Goal: Task Accomplishment & Management: Use online tool/utility

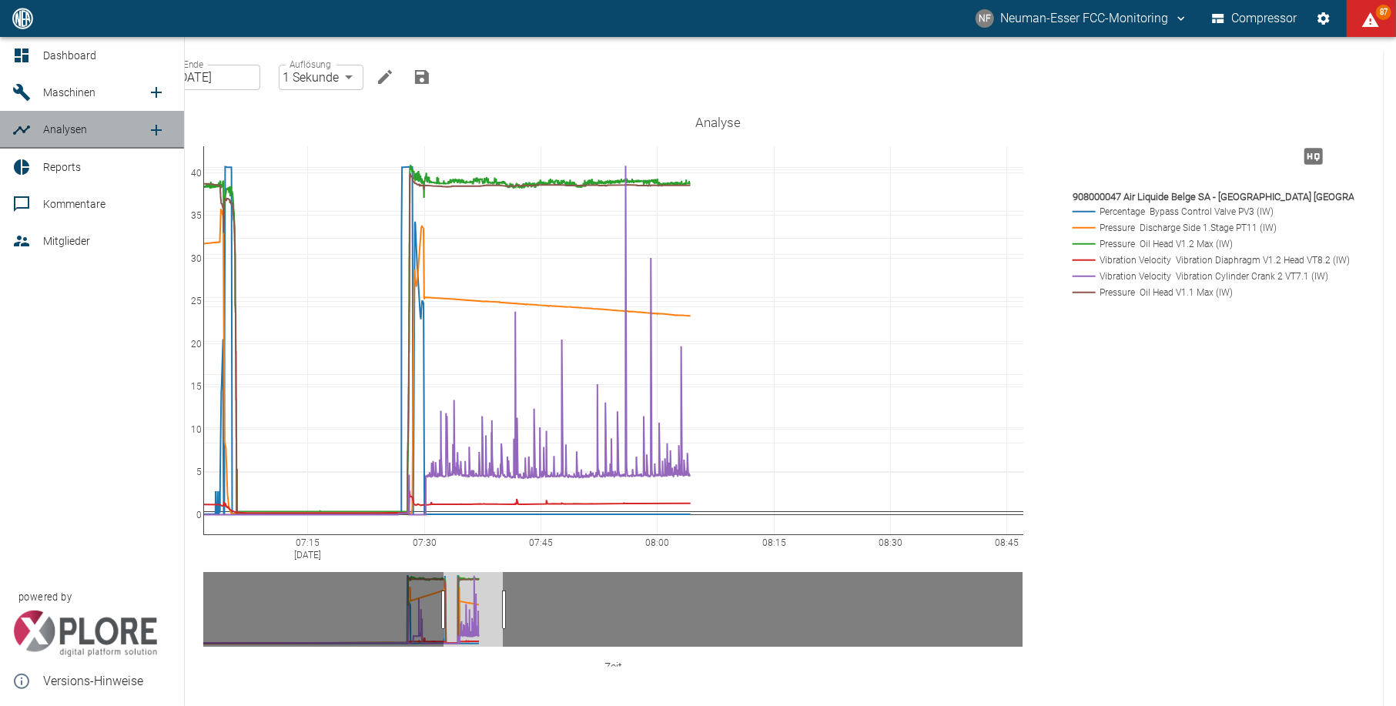
click at [28, 137] on icon at bounding box center [21, 130] width 18 height 18
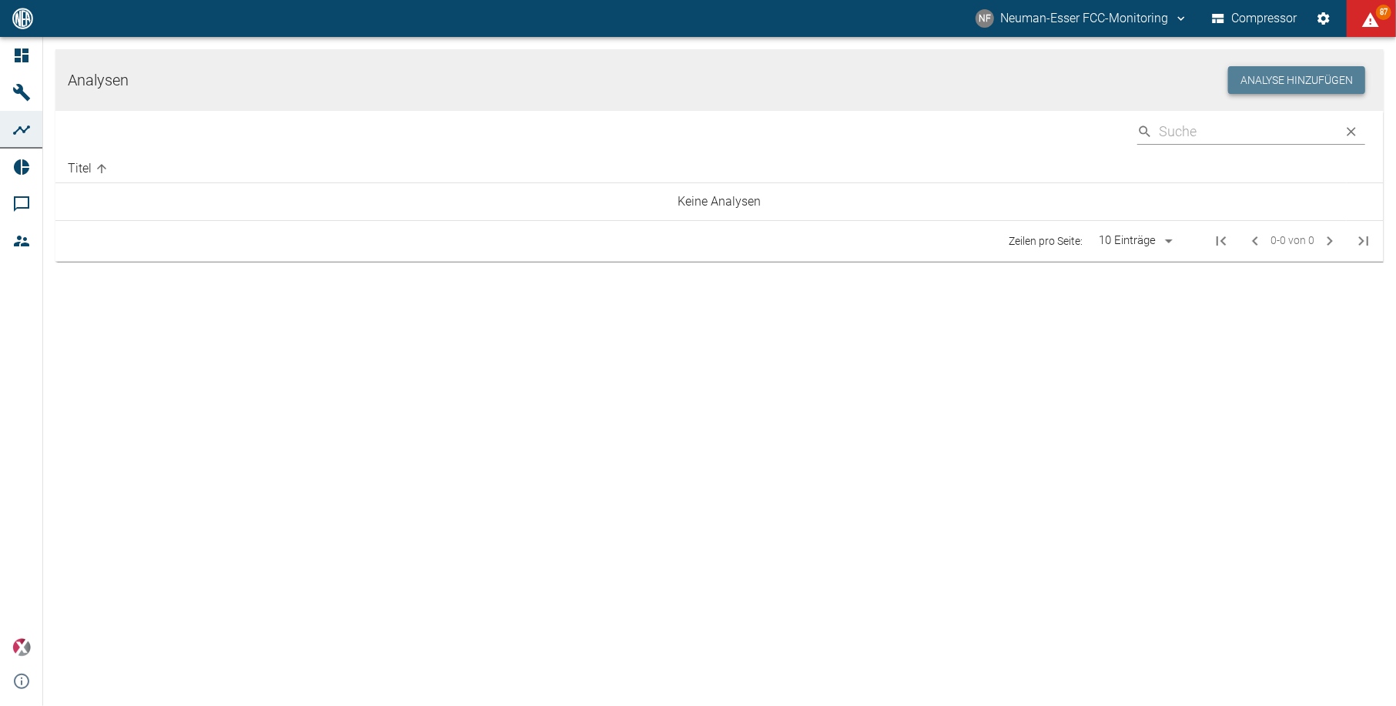
click at [1278, 71] on button "Analyse hinzufügen" at bounding box center [1296, 80] width 137 height 28
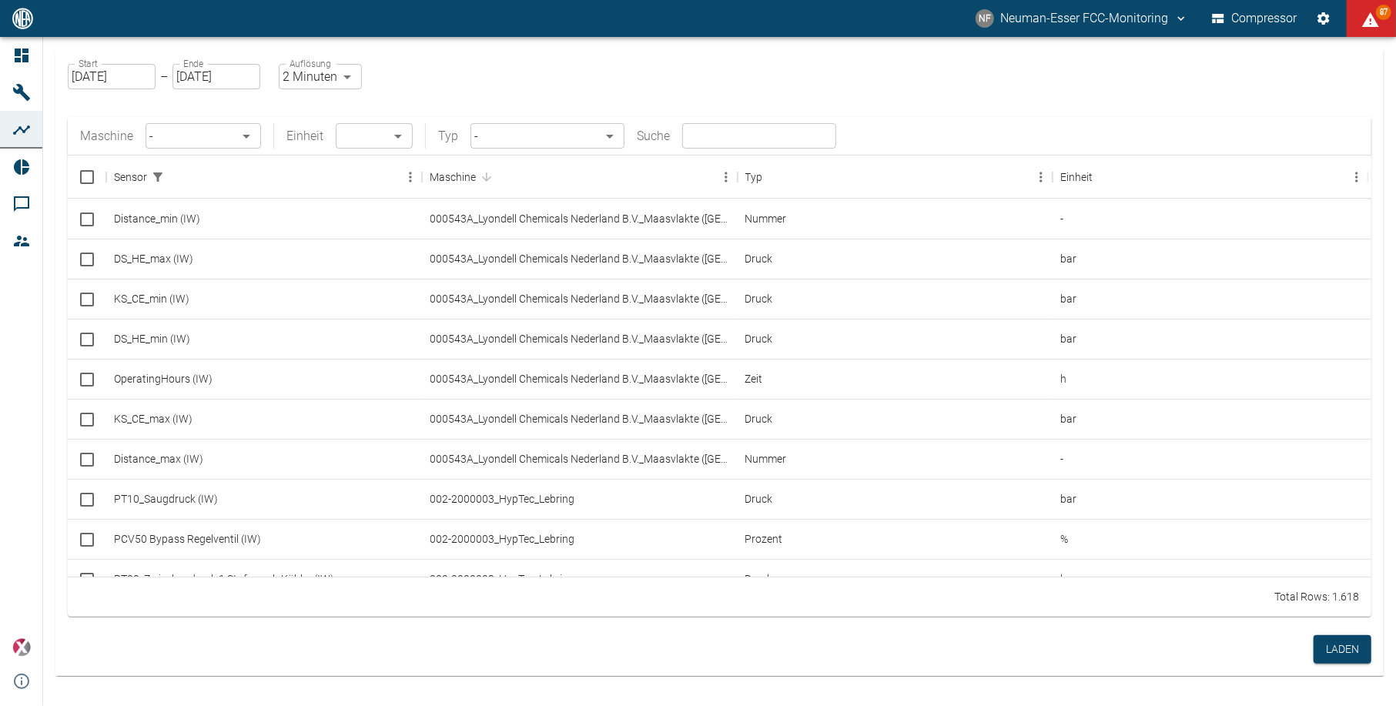
click at [177, 118] on div "Maschine - ​ Einheit ​ ​ Typ - ​ Suche ​" at bounding box center [719, 136] width 1303 height 38
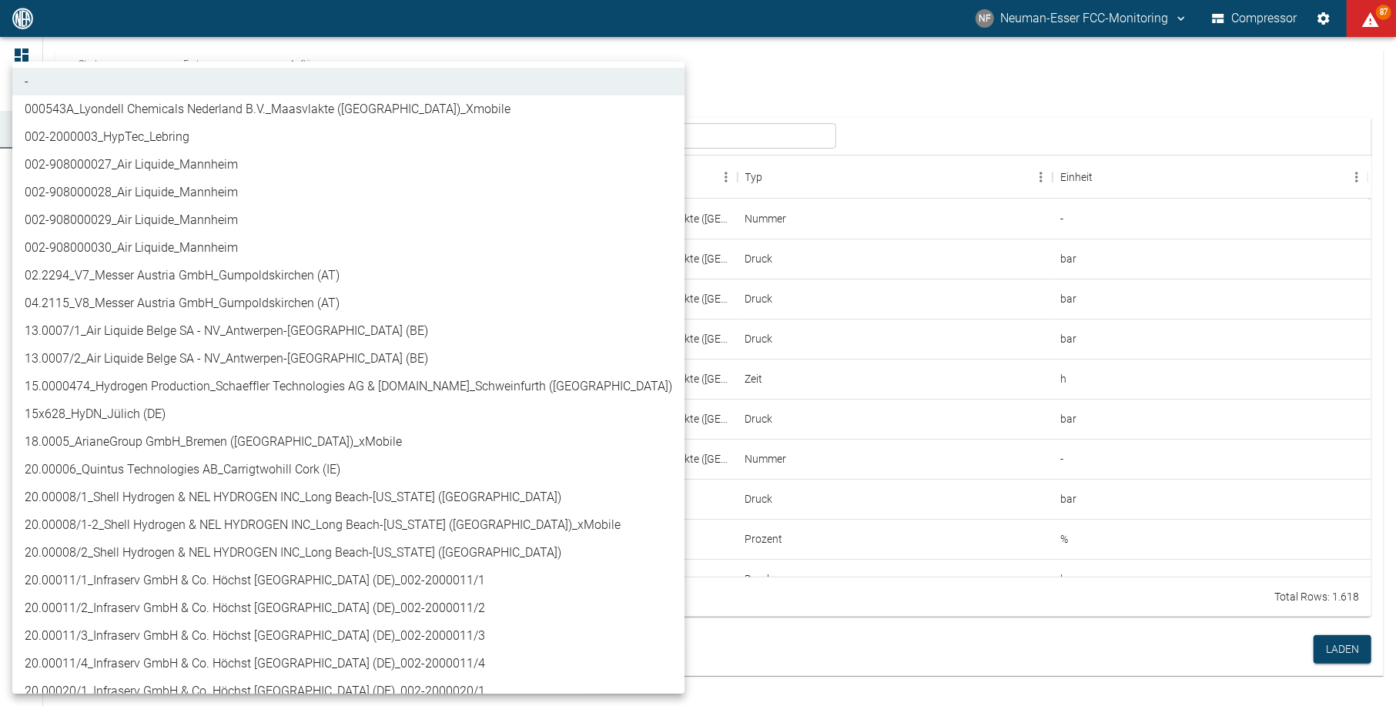
click at [173, 136] on body "NF Neuman-Esser FCC-Monitoring Compressor 87 Dashboard Maschinen Analysen Repor…" at bounding box center [698, 353] width 1396 height 706
click at [260, 328] on li "13.0007/1_Air Liquide Belge SA - NV_Antwerpen-[GEOGRAPHIC_DATA] (BE)" at bounding box center [348, 331] width 672 height 28
type input "7660faed-fd66-4731-a2e8-44c12e65351a"
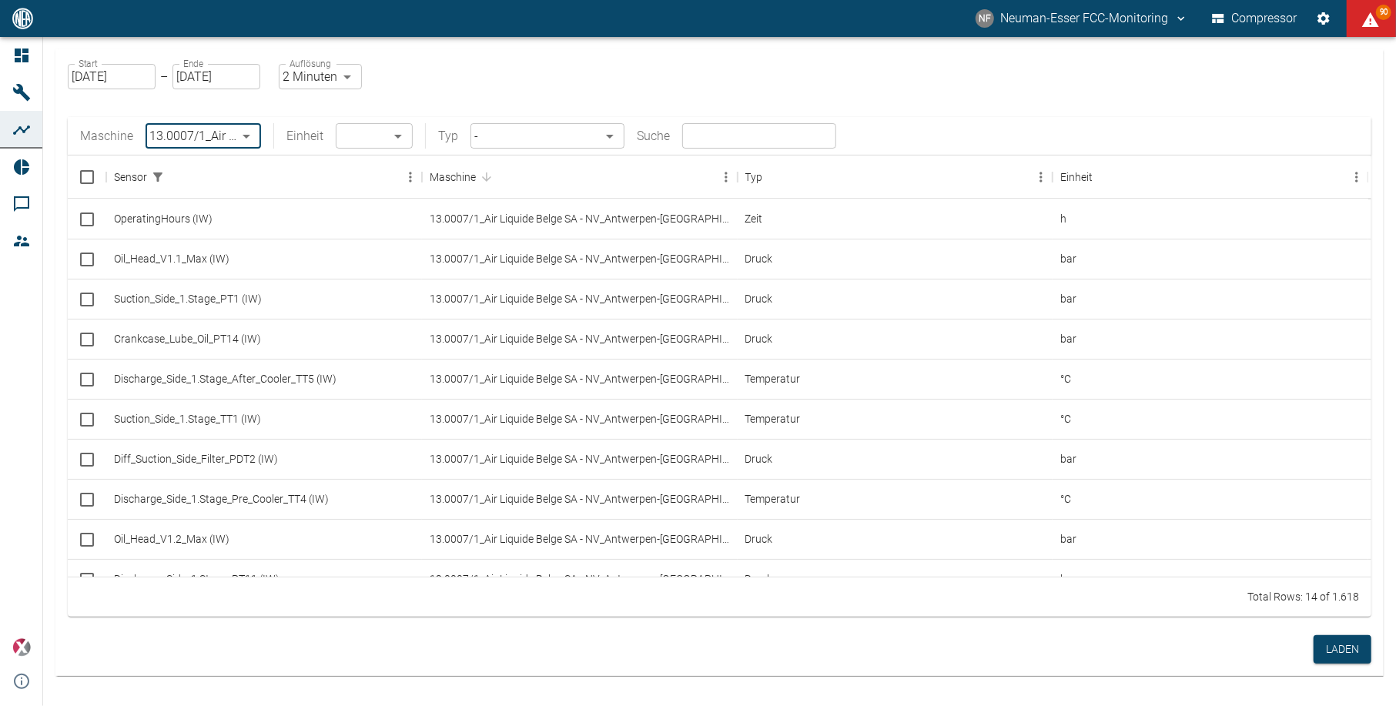
click at [352, 131] on body "NF Neuman-Esser FCC-Monitoring Compressor 90 Dashboard Maschinen Analysen Repor…" at bounding box center [698, 353] width 1396 height 706
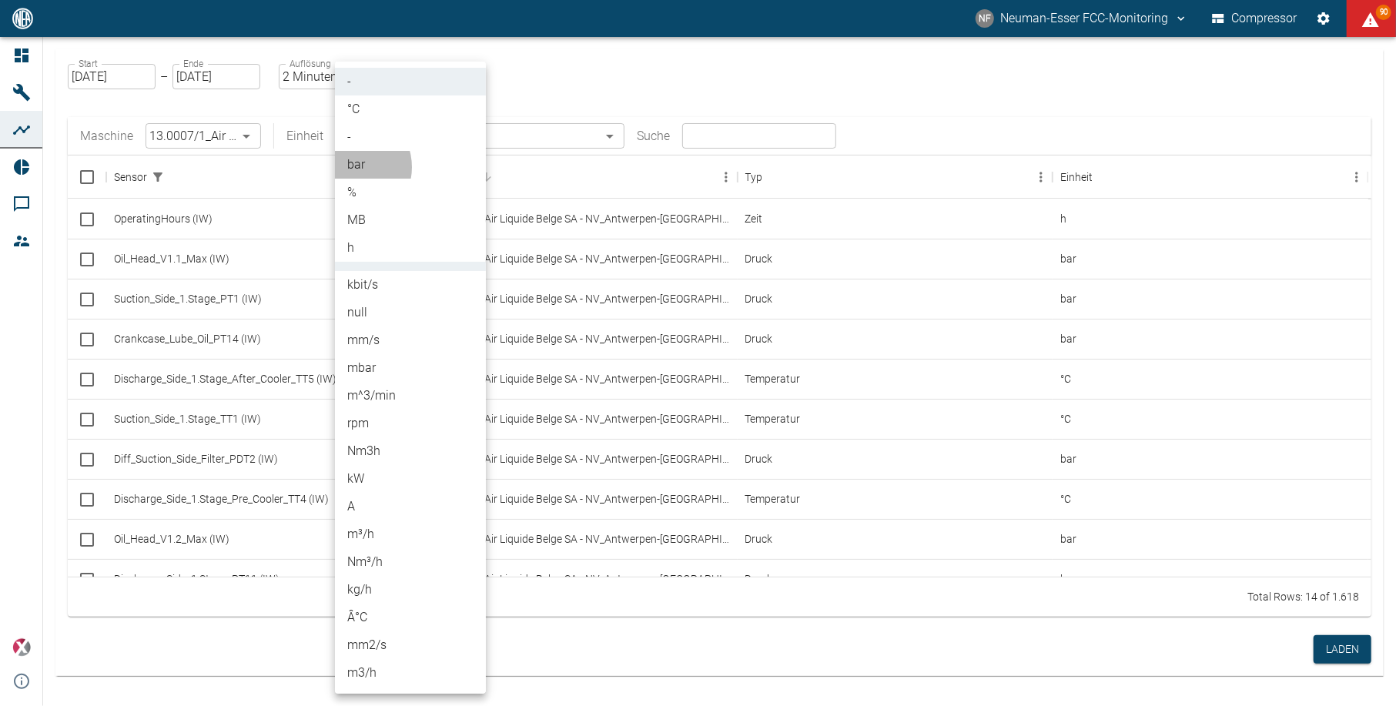
click at [349, 167] on li "bar" at bounding box center [410, 165] width 151 height 28
type input "bar"
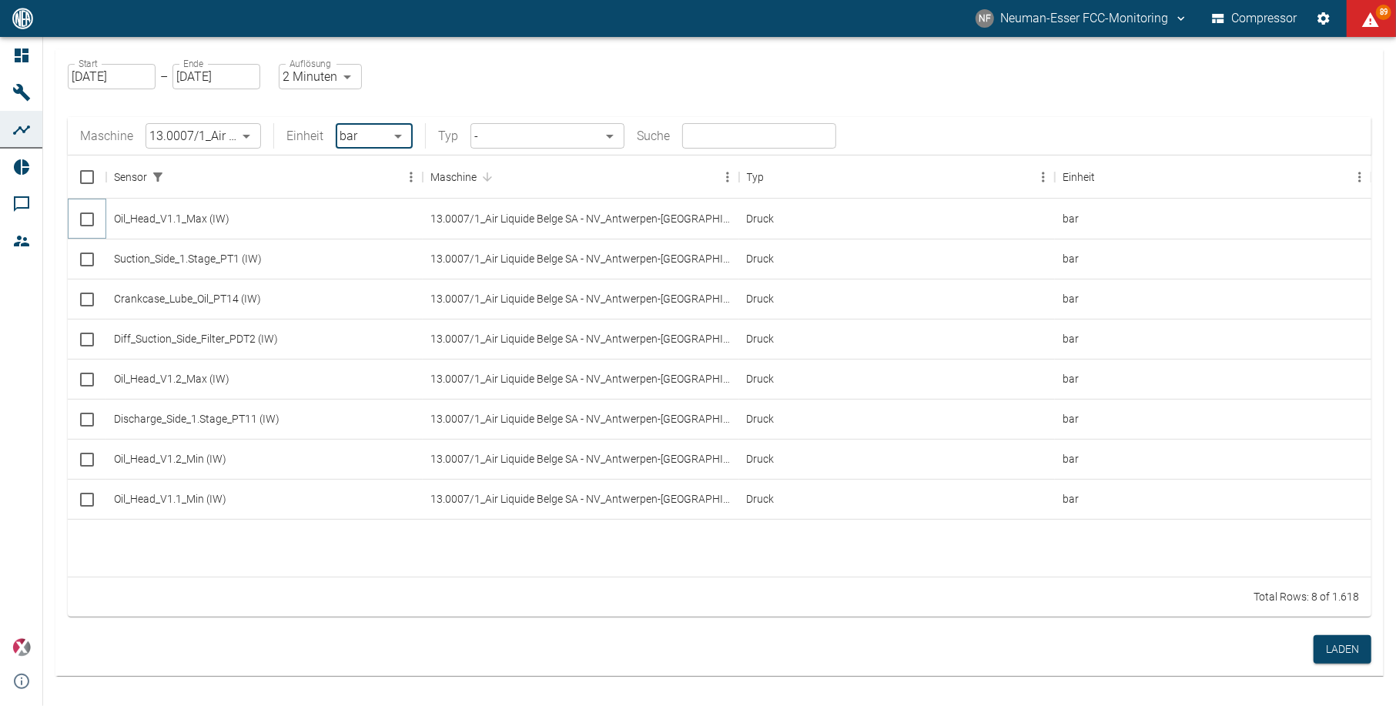
click at [80, 213] on input "Select row" at bounding box center [87, 219] width 32 height 32
checkbox input "false"
checkbox input "true"
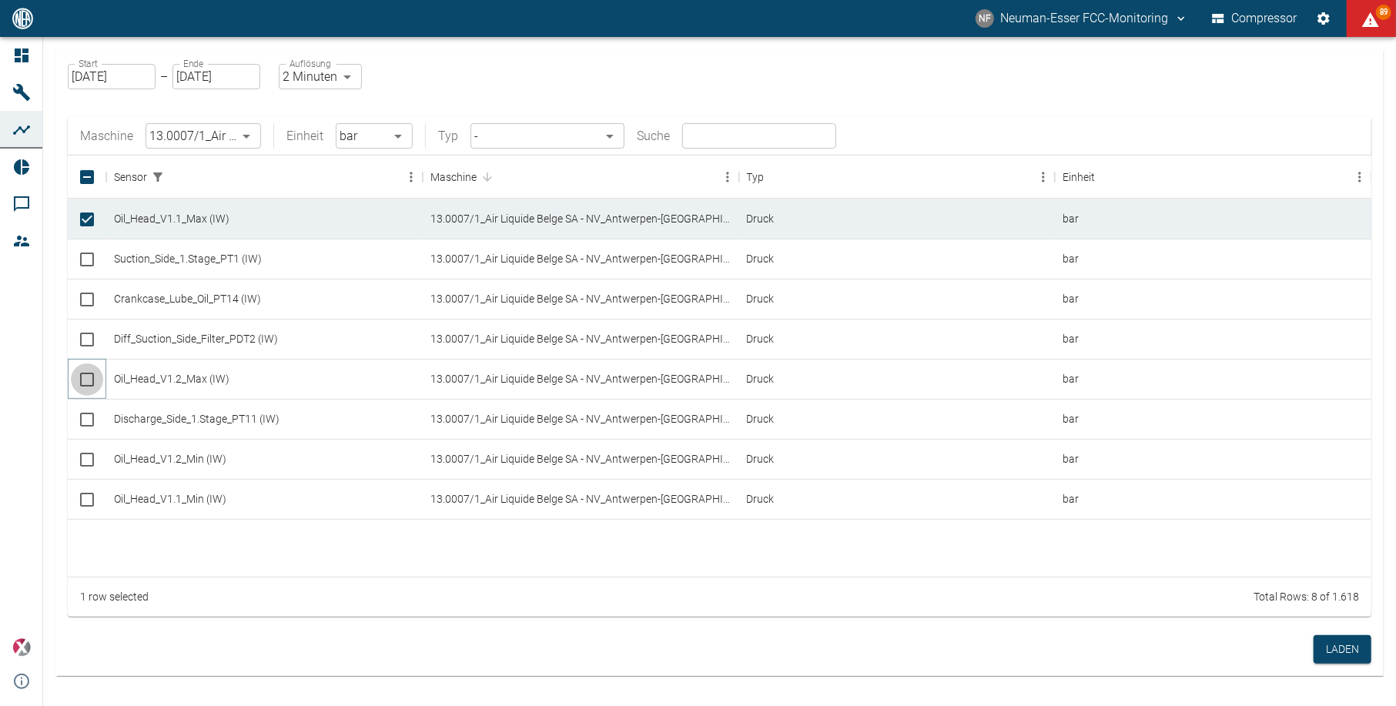
click at [91, 380] on input "Select row" at bounding box center [87, 379] width 32 height 32
checkbox input "true"
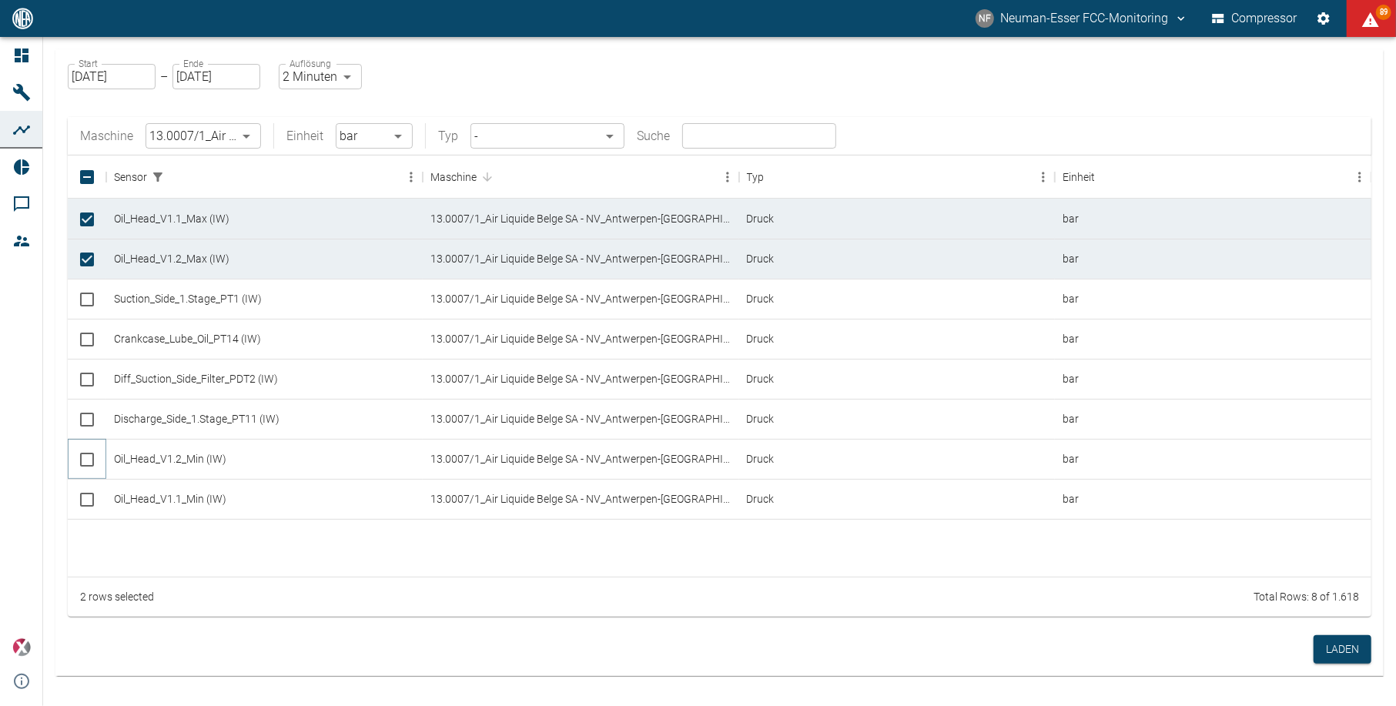
click at [86, 466] on input "Select row" at bounding box center [87, 459] width 32 height 32
checkbox input "true"
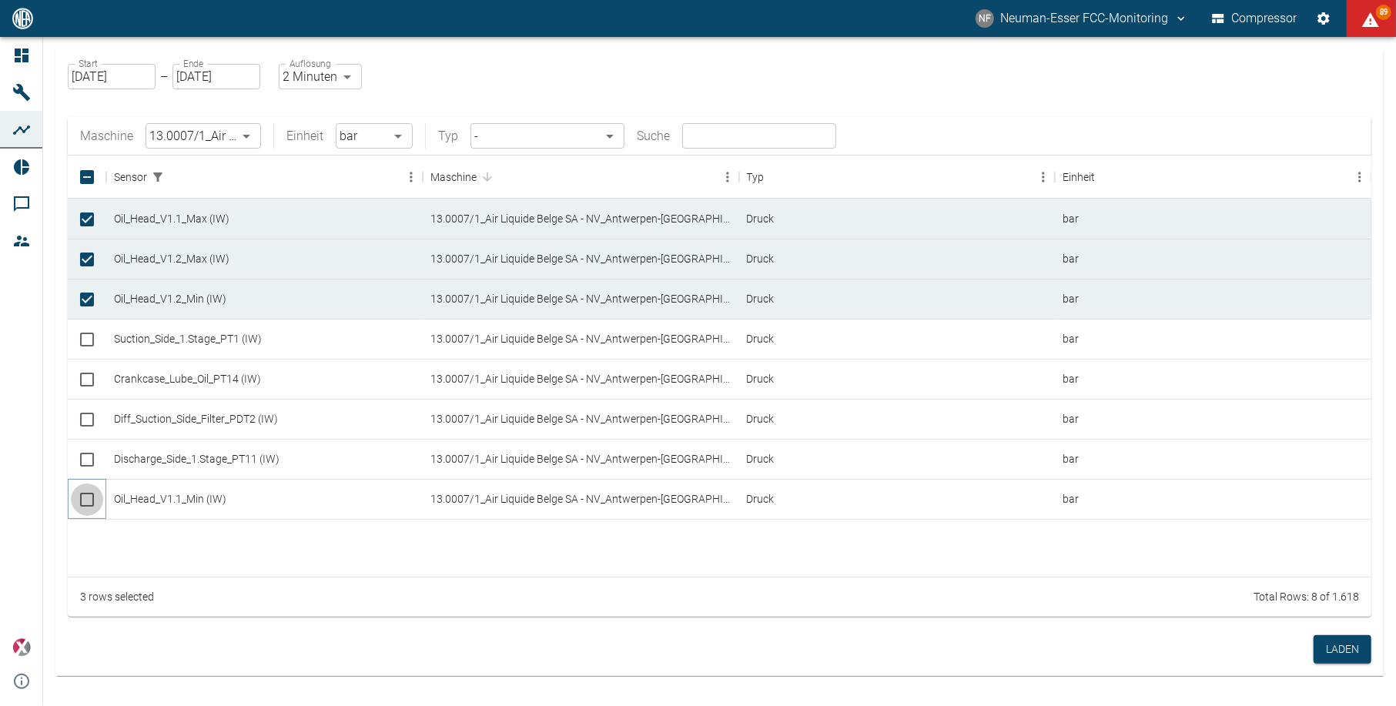
click at [82, 497] on input "Select row" at bounding box center [87, 499] width 32 height 32
checkbox input "true"
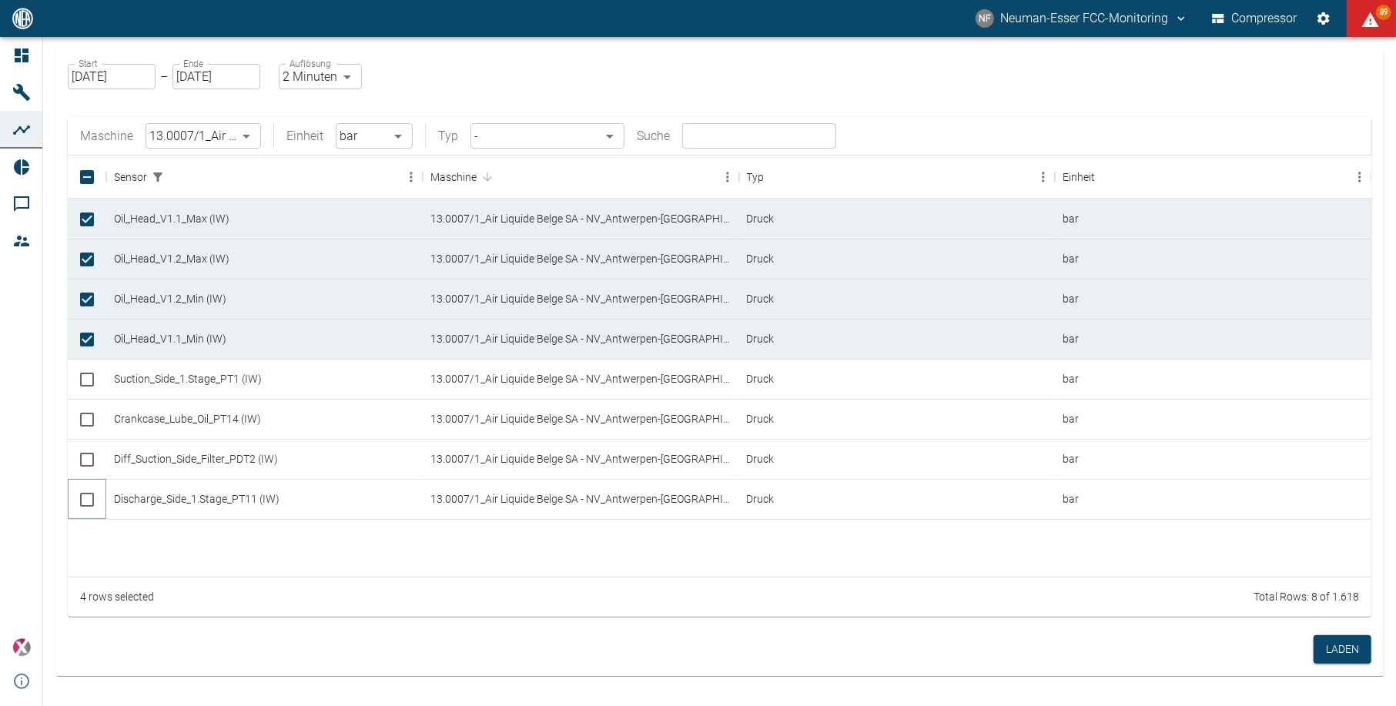
click at [88, 497] on input "Select row" at bounding box center [87, 499] width 32 height 32
checkbox input "true"
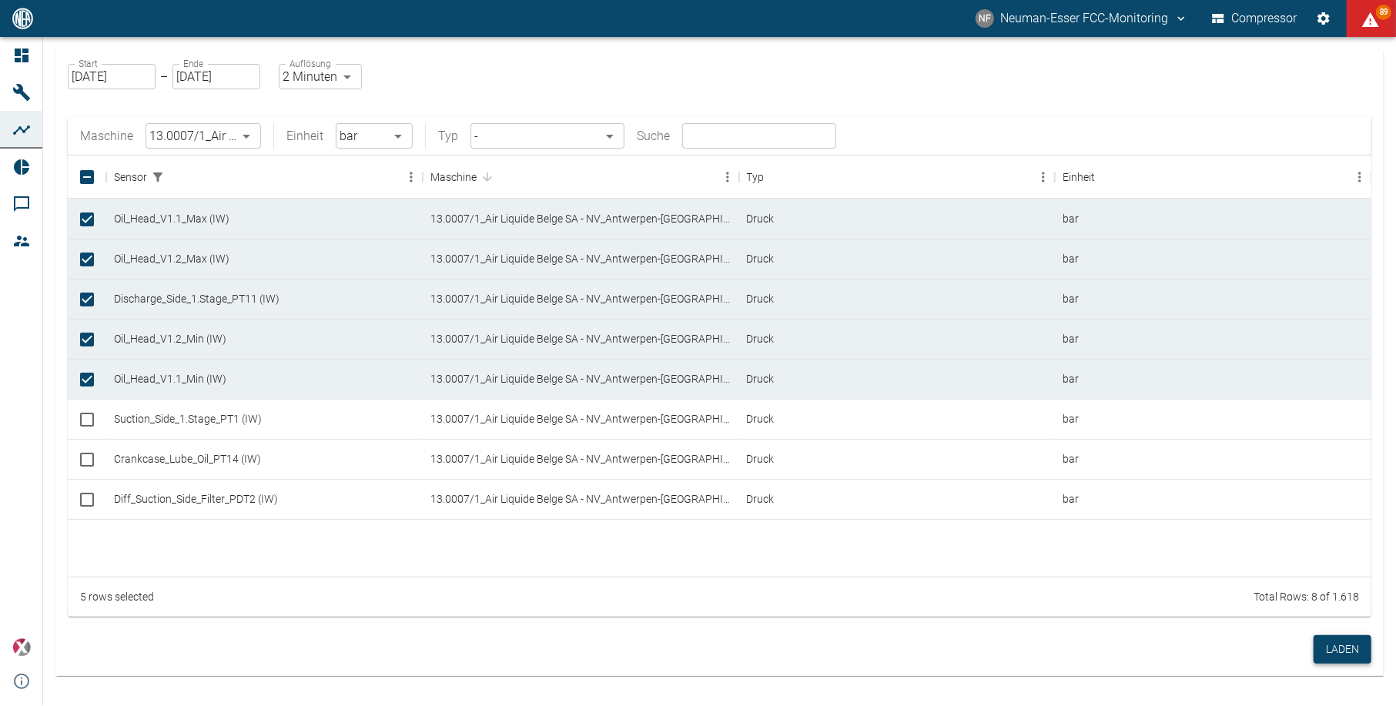
click at [1356, 648] on button "Laden" at bounding box center [1342, 649] width 58 height 28
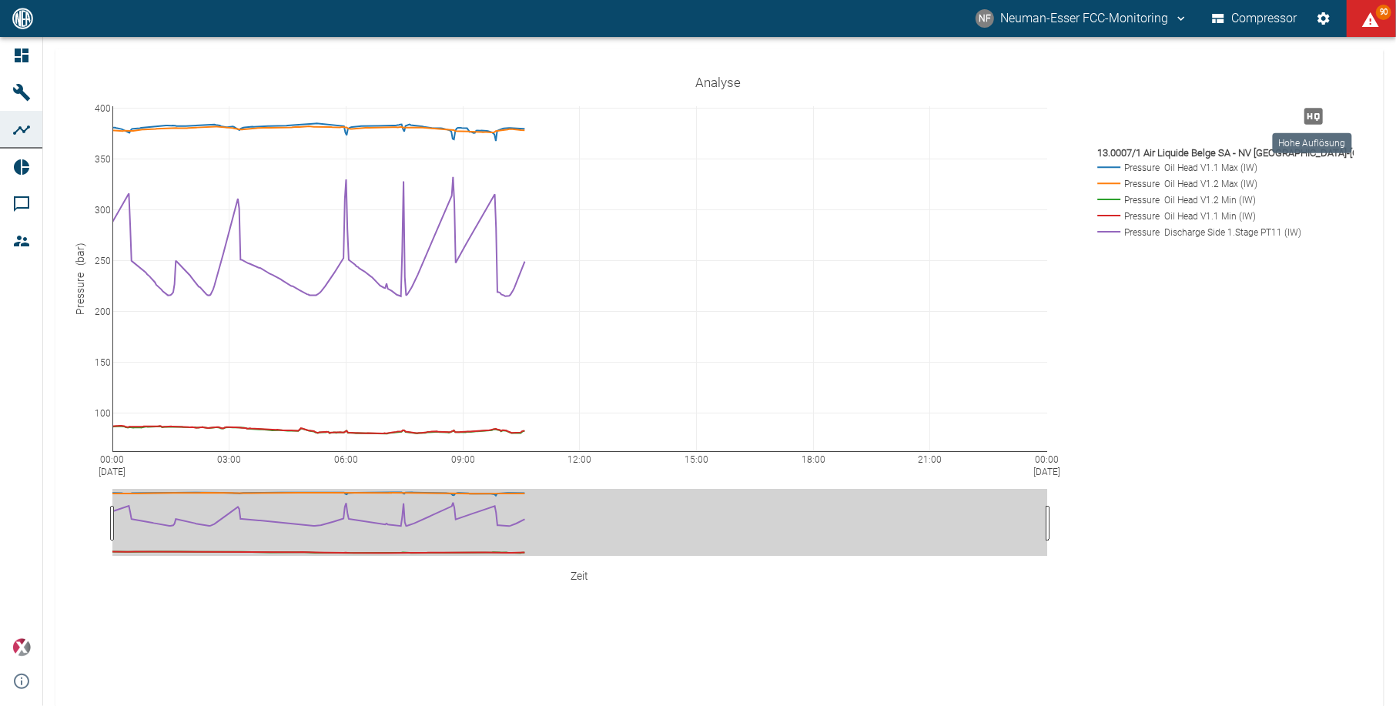
click at [1319, 121] on icon "Hohe Auflösung" at bounding box center [1313, 116] width 18 height 16
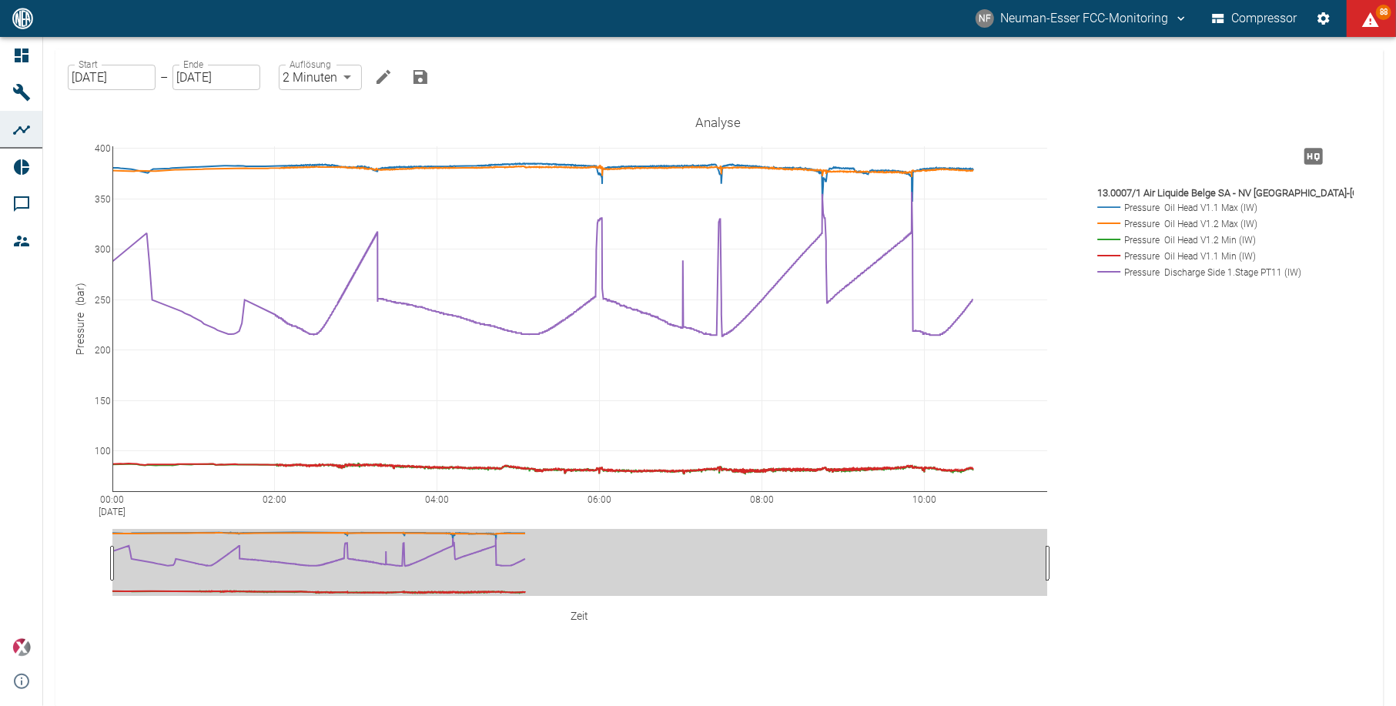
drag, startPoint x: 988, startPoint y: 493, endPoint x: 1214, endPoint y: 503, distance: 225.8
